Goal: Task Accomplishment & Management: Manage account settings

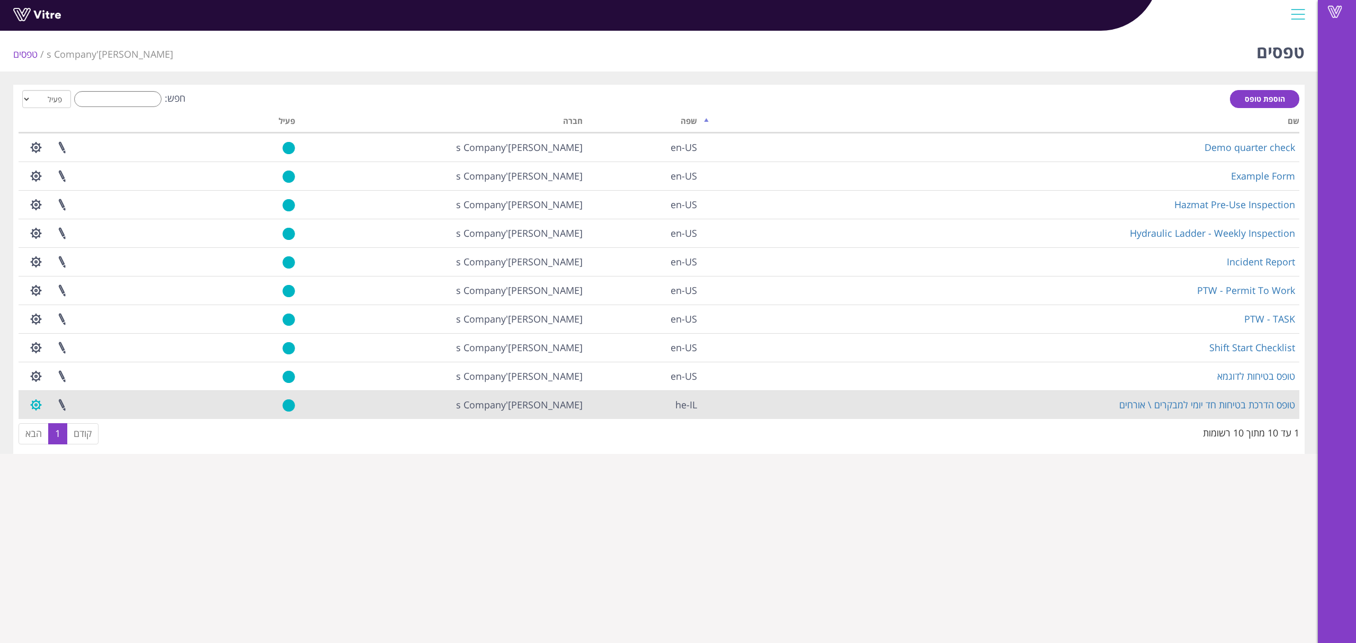
click at [32, 405] on button "button" at bounding box center [36, 405] width 26 height 28
click at [64, 407] on link at bounding box center [62, 405] width 26 height 28
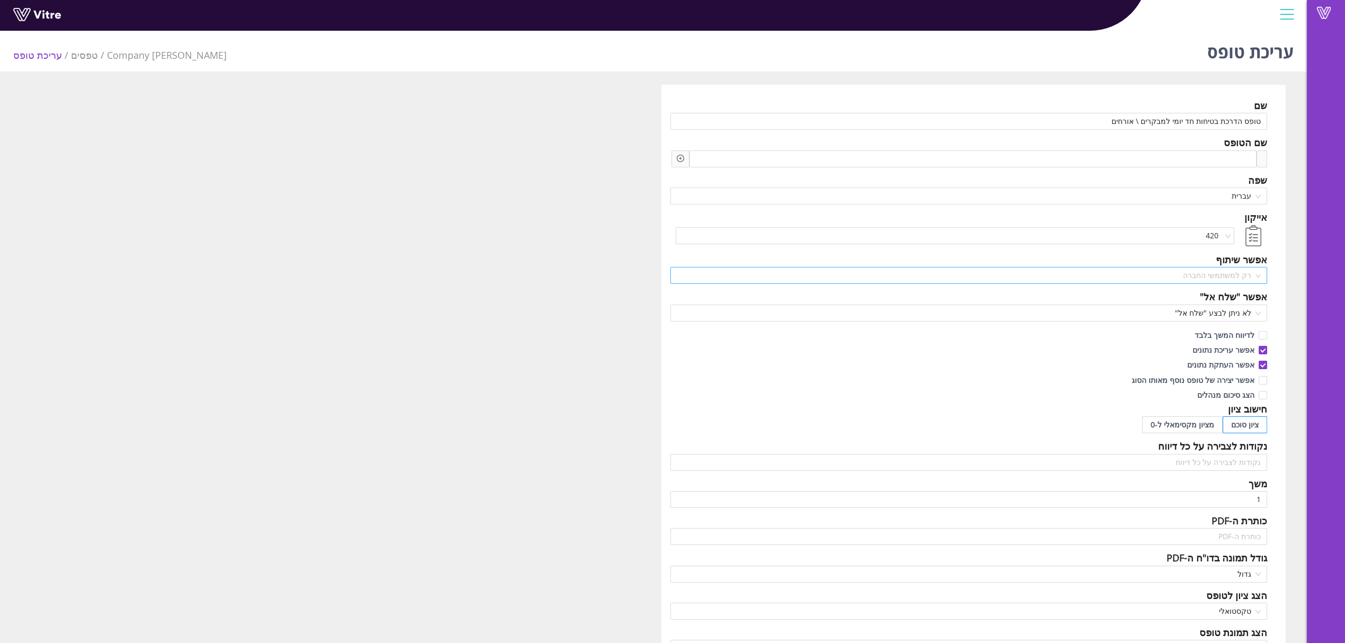
click at [1252, 276] on span "רק למשתמשי החברה" at bounding box center [969, 275] width 584 height 16
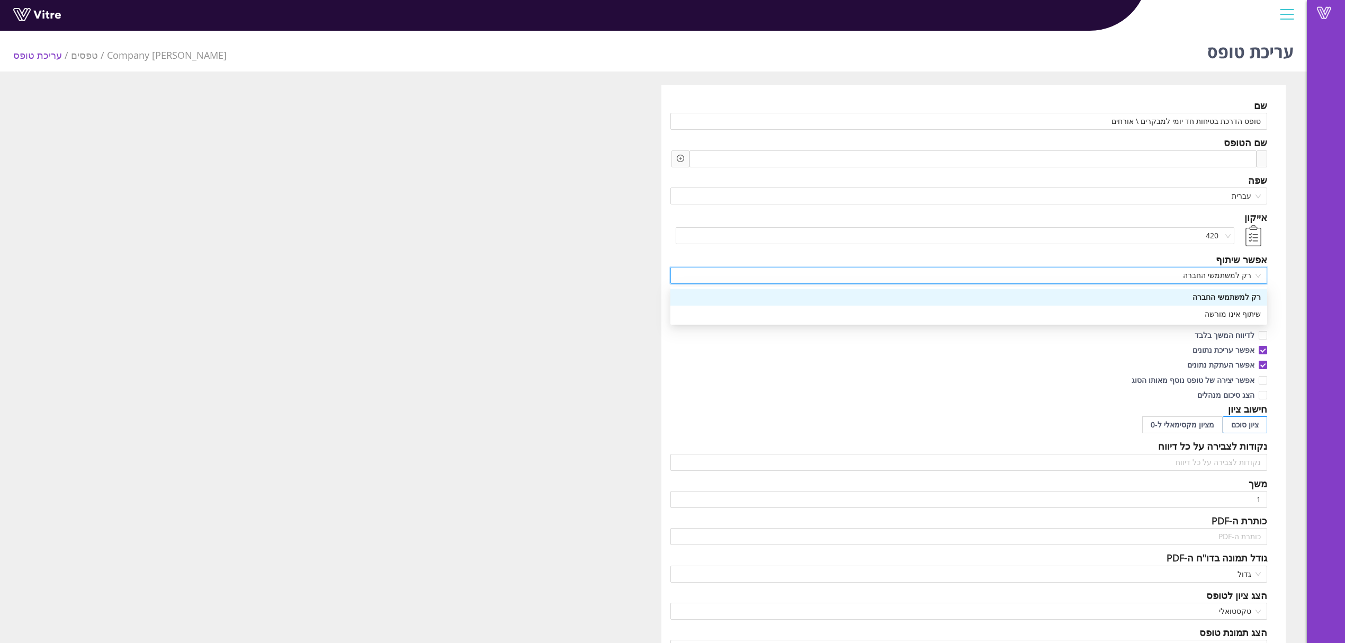
click at [1253, 276] on span "רק למשתמשי החברה" at bounding box center [969, 275] width 584 height 16
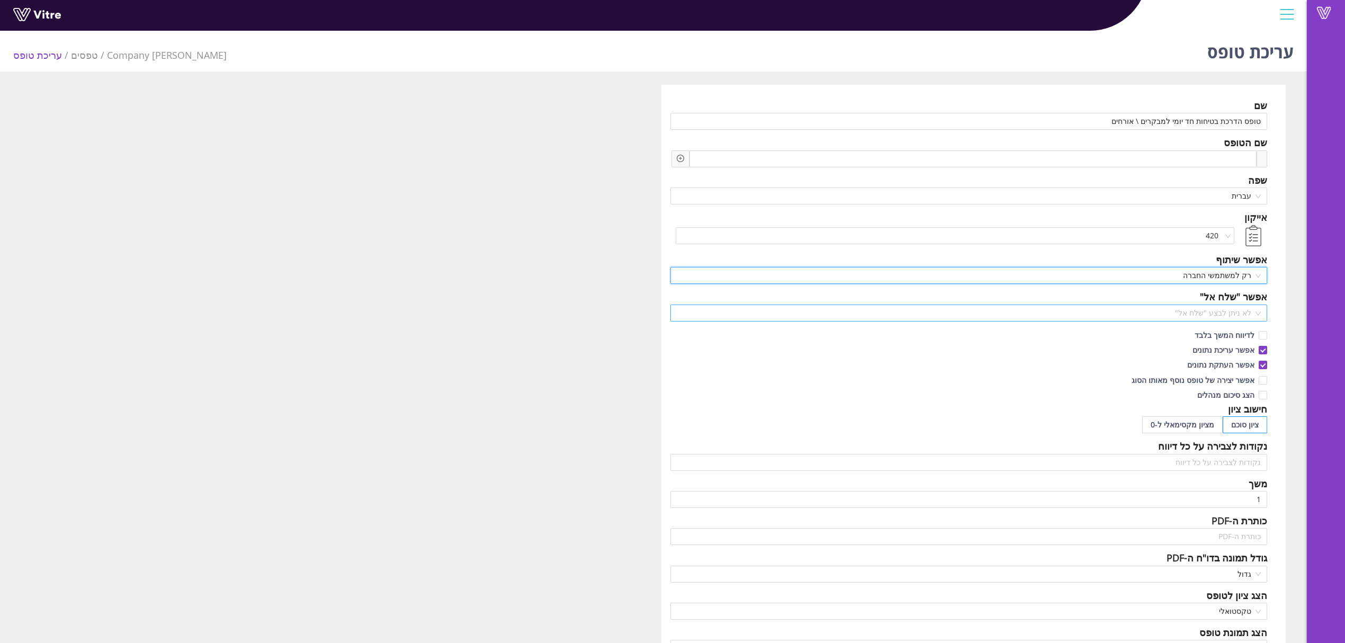
click at [1242, 317] on span "לא ניתן לבצע "שלח אל"" at bounding box center [969, 313] width 584 height 16
click at [1051, 405] on div "חישוב ציון" at bounding box center [969, 408] width 597 height 15
click at [141, 49] on span "[PERSON_NAME]'s Company" at bounding box center [167, 55] width 120 height 13
click at [79, 51] on link "טפסים" at bounding box center [84, 55] width 27 height 13
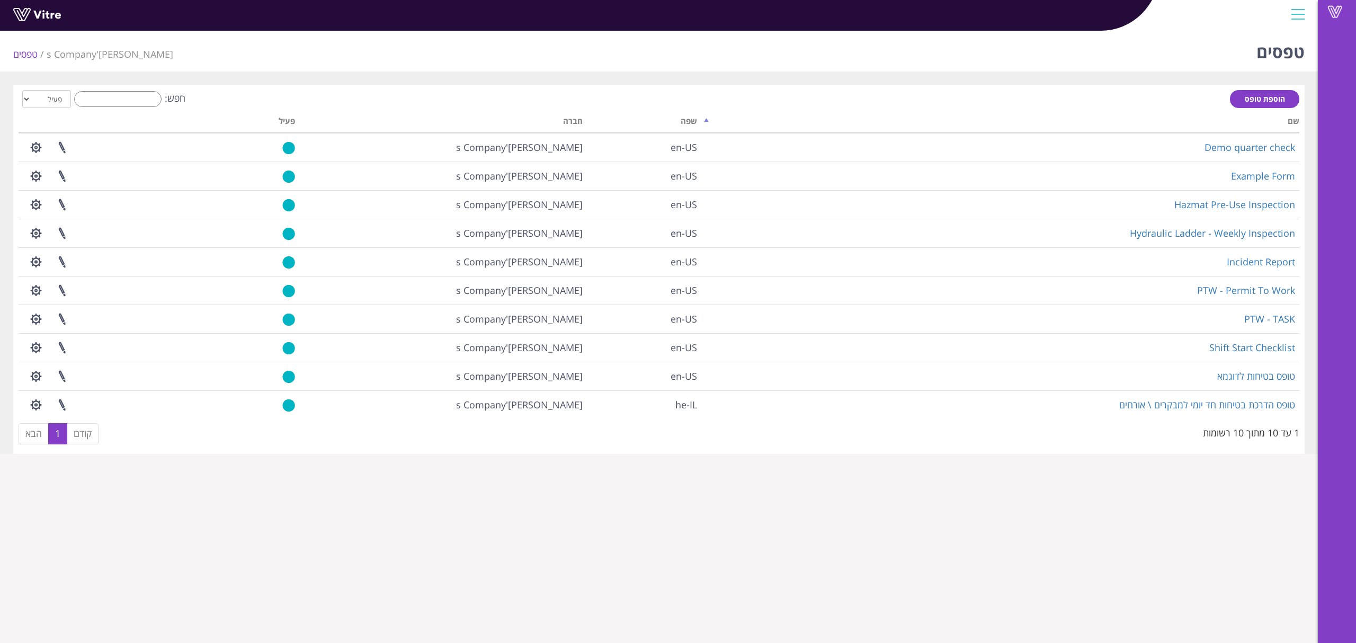
click at [1293, 22] on div at bounding box center [1298, 14] width 24 height 29
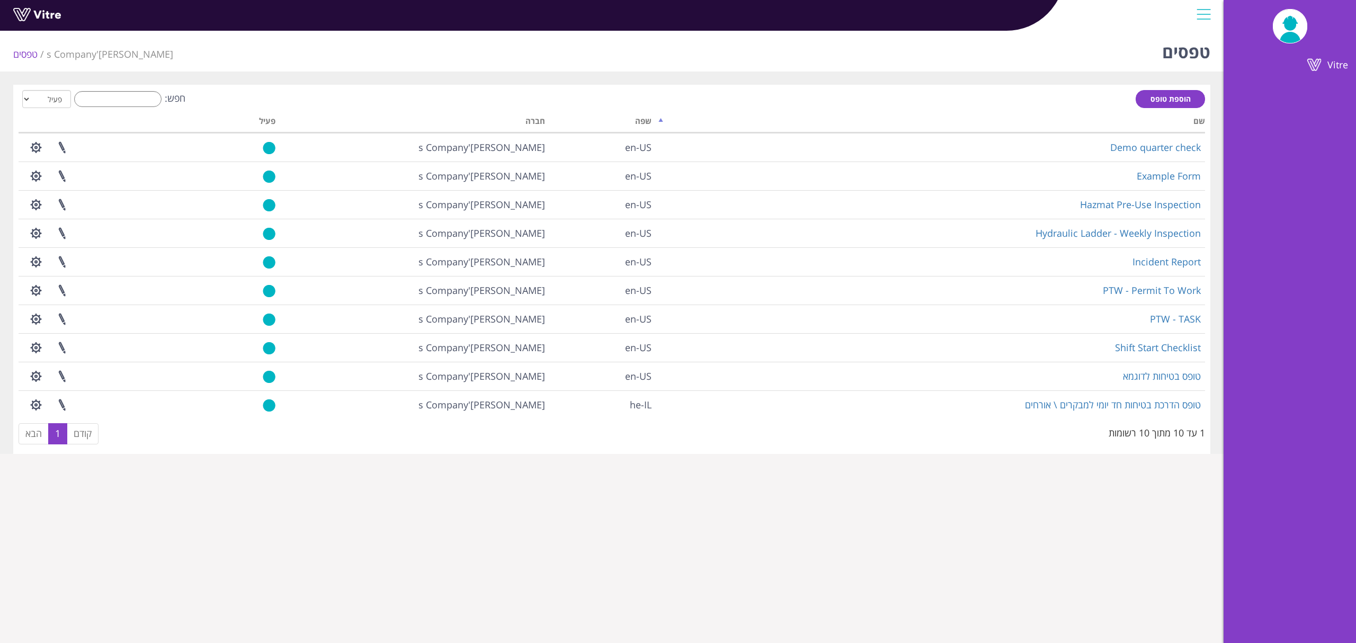
click at [1301, 24] on img at bounding box center [1290, 26] width 34 height 33
click at [1209, 16] on div at bounding box center [1204, 14] width 24 height 29
